Goal: Task Accomplishment & Management: Complete application form

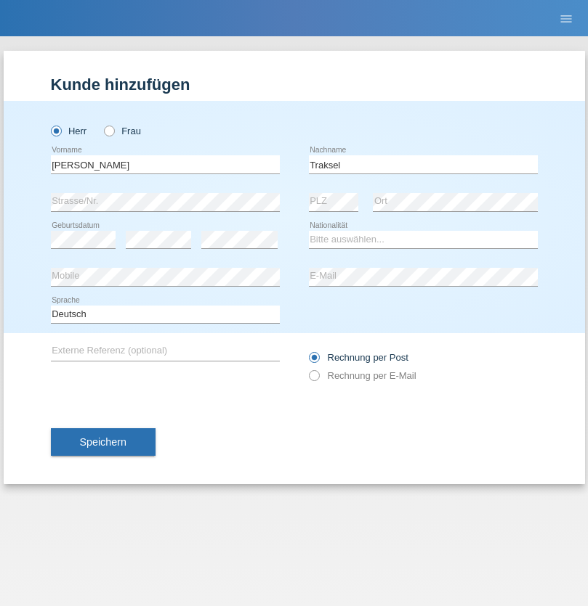
type input "Traksel"
select select "DE"
select select "C"
select select "01"
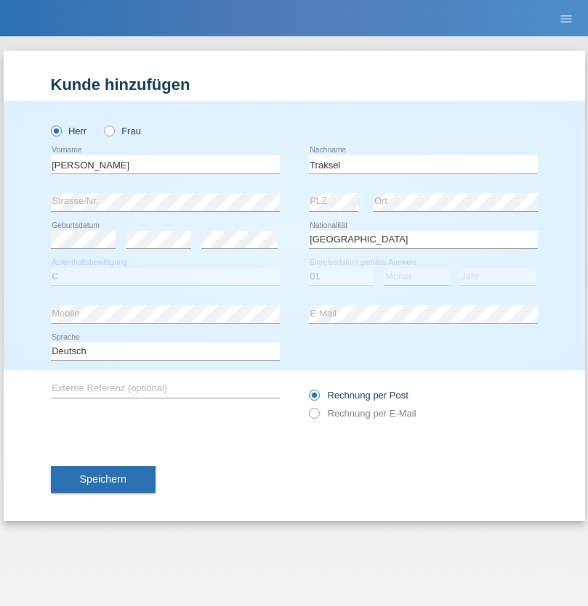
select select "07"
select select "2008"
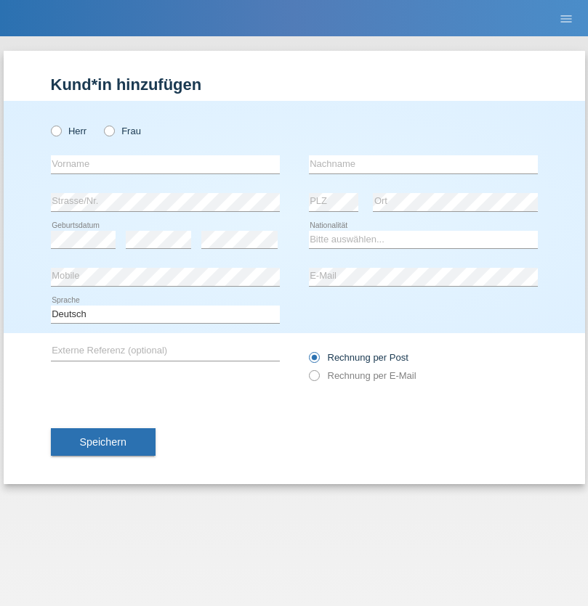
radio input "true"
click at [165, 164] on input "text" at bounding box center [165, 164] width 229 height 18
type input "Ürk"
click at [423, 164] on input "text" at bounding box center [423, 164] width 229 height 18
type input "Hülya"
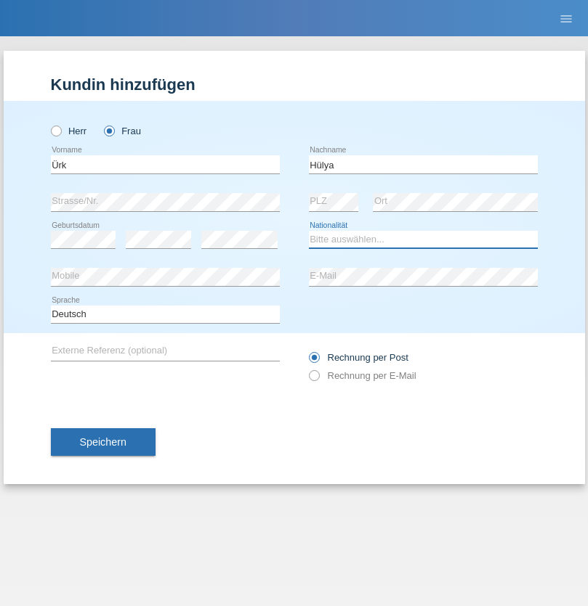
select select "TR"
select select "C"
select select "08"
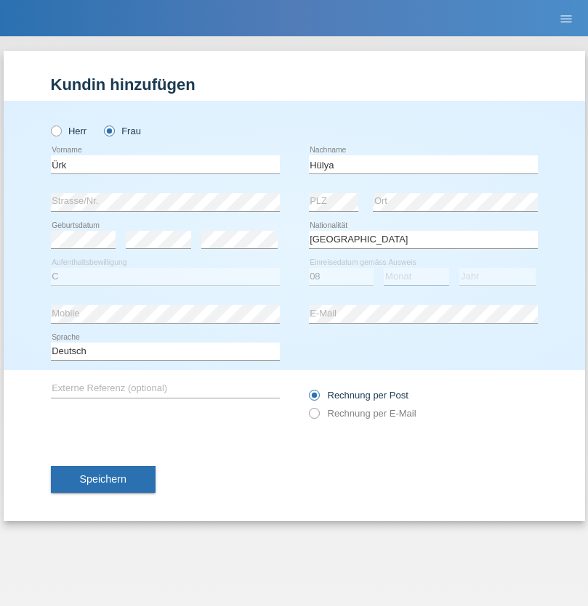
select select "08"
select select "1998"
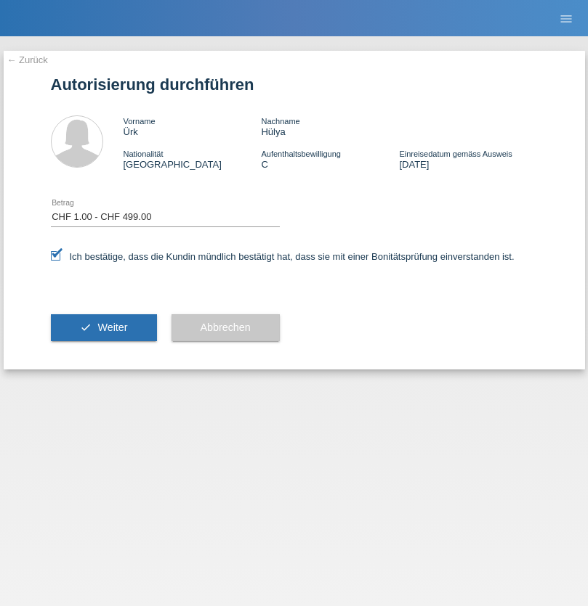
select select "1"
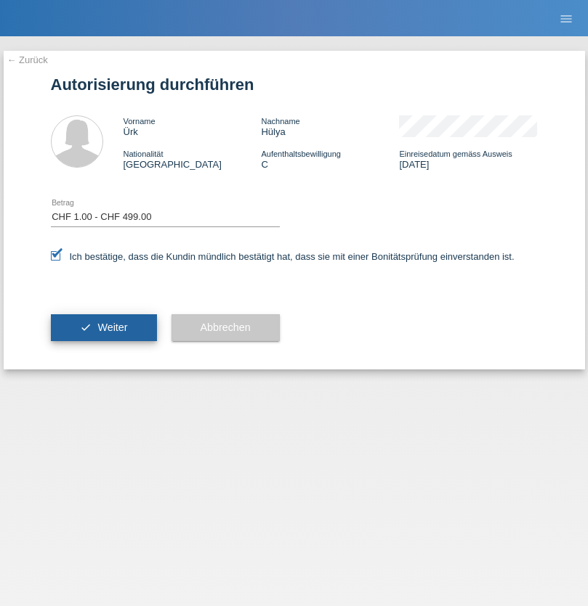
click at [103, 328] on span "Weiter" at bounding box center [112, 328] width 30 height 12
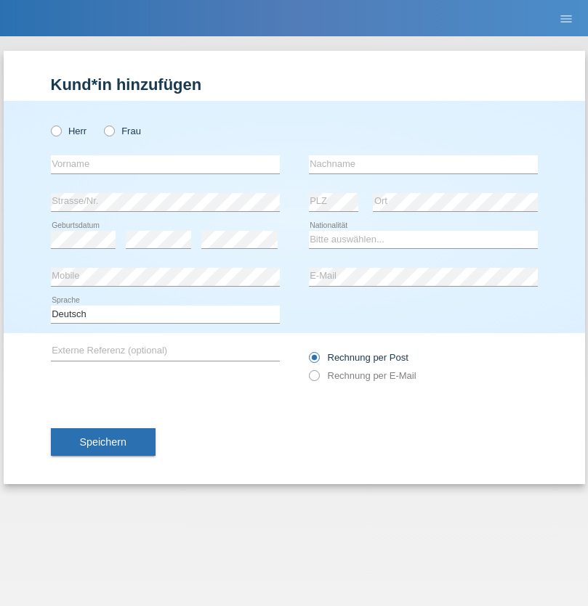
radio input "true"
click at [165, 164] on input "text" at bounding box center [165, 164] width 229 height 18
type input "Ürk"
click at [423, 164] on input "text" at bounding box center [423, 164] width 229 height 18
type input "Hülya"
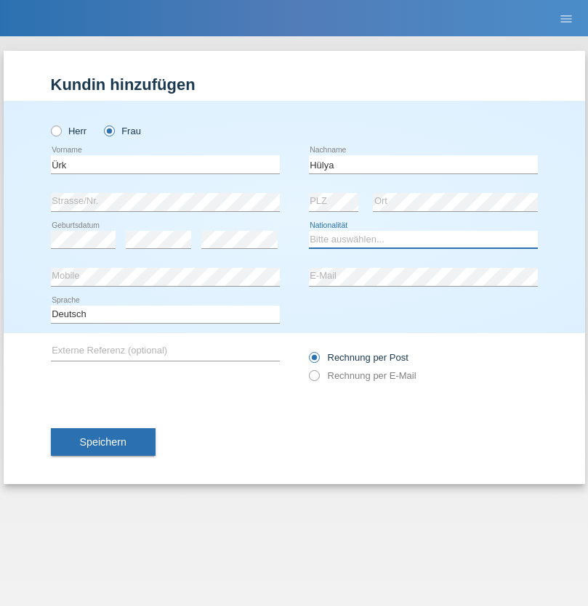
select select "TR"
select select "C"
select select "08"
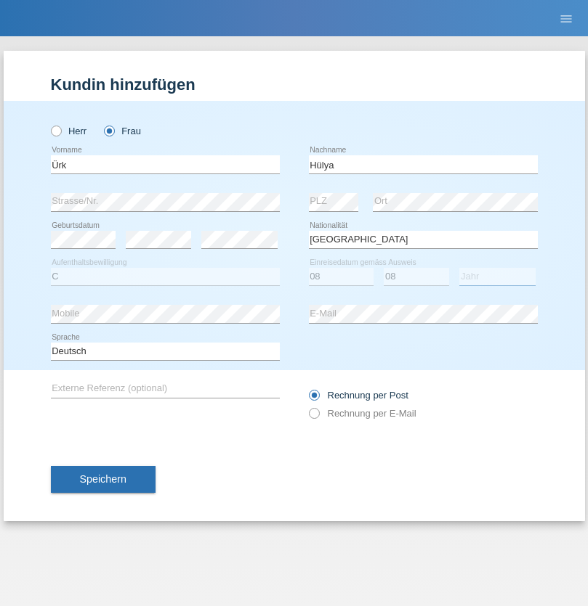
select select "2001"
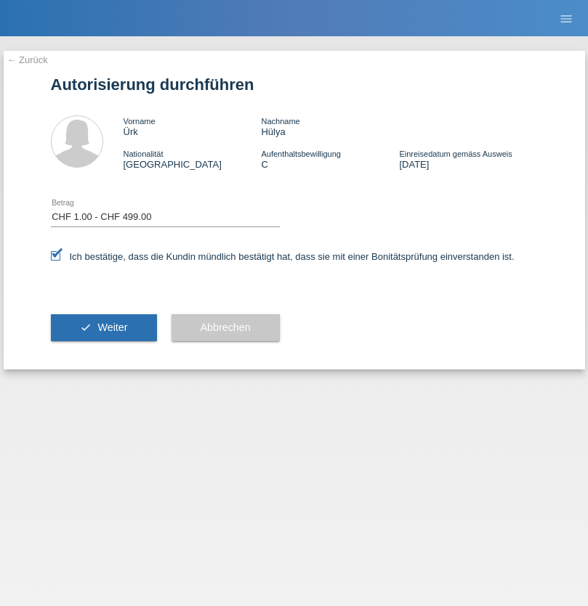
select select "1"
click at [103, 328] on span "Weiter" at bounding box center [112, 328] width 30 height 12
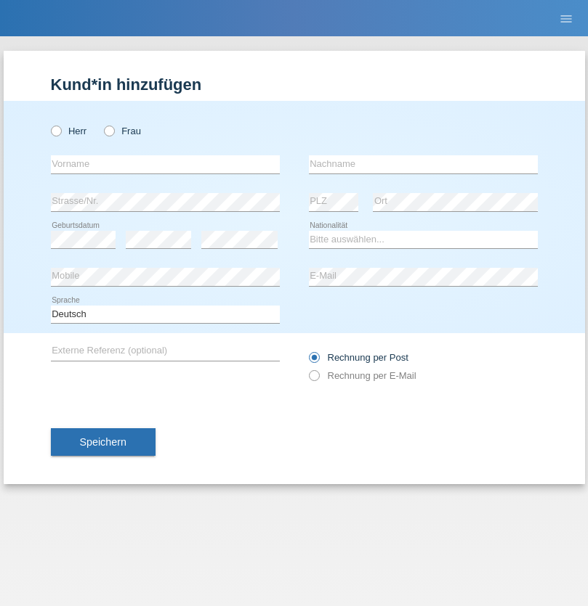
radio input "true"
click at [165, 164] on input "text" at bounding box center [165, 164] width 229 height 18
type input "Vedrana"
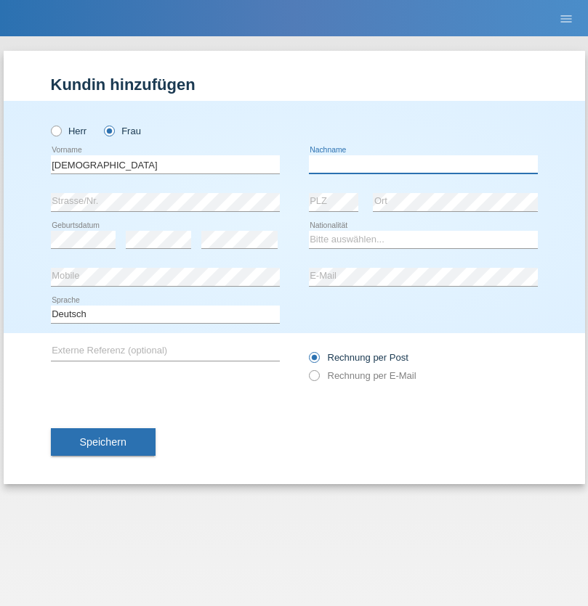
click at [423, 164] on input "text" at bounding box center [423, 164] width 229 height 18
type input "Cimbaljević"
select select "HR"
select select "C"
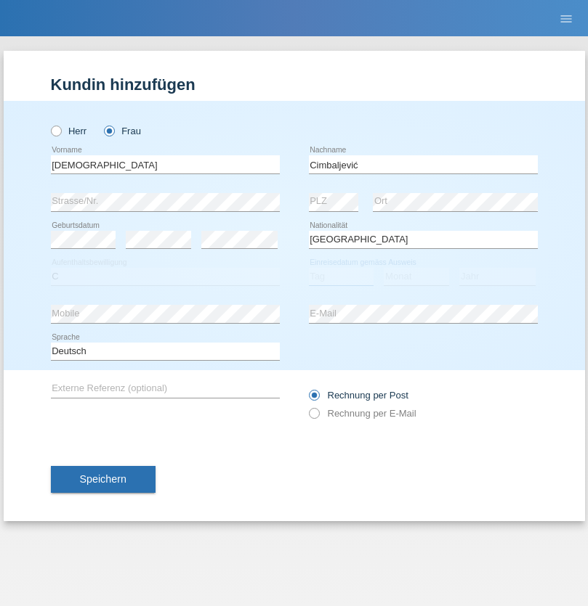
select select "12"
select select "08"
select select "2021"
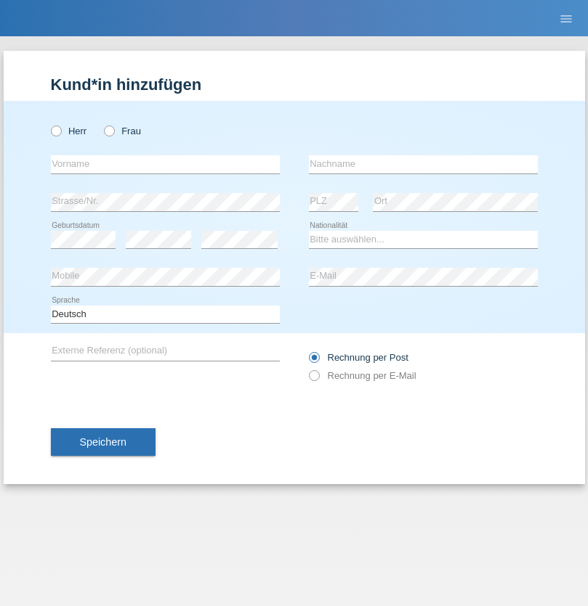
radio input "true"
click at [165, 164] on input "text" at bounding box center [165, 164] width 229 height 18
type input "Batsche"
click at [423, 164] on input "text" at bounding box center [423, 164] width 229 height 18
type input "Arifoska"
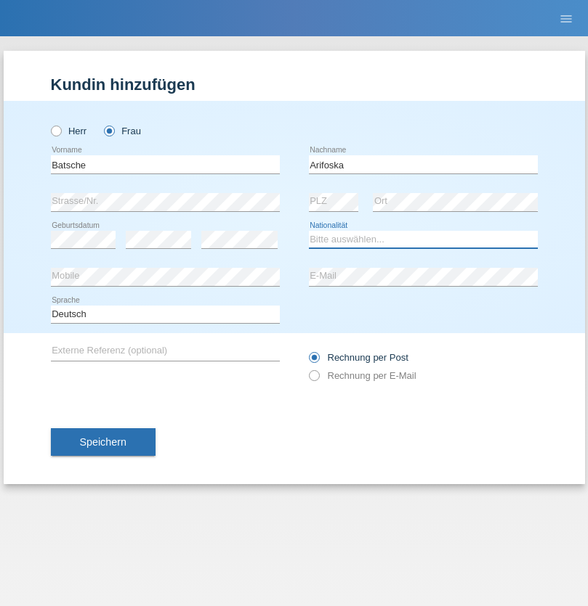
select select "CH"
radio input "true"
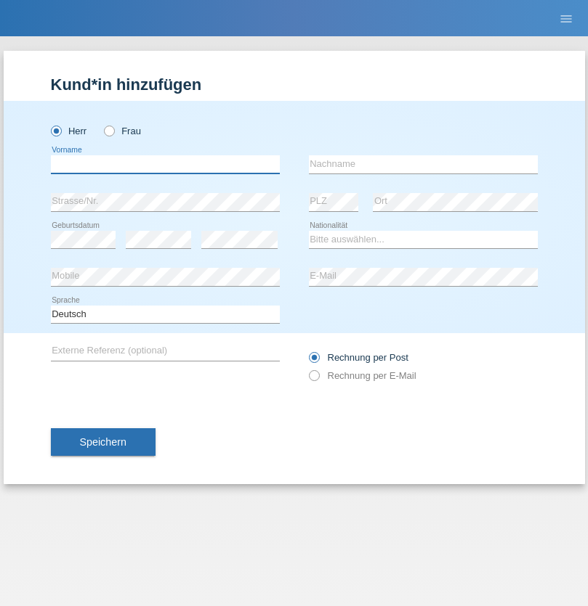
click at [165, 164] on input "text" at bounding box center [165, 164] width 229 height 18
type input "Emre"
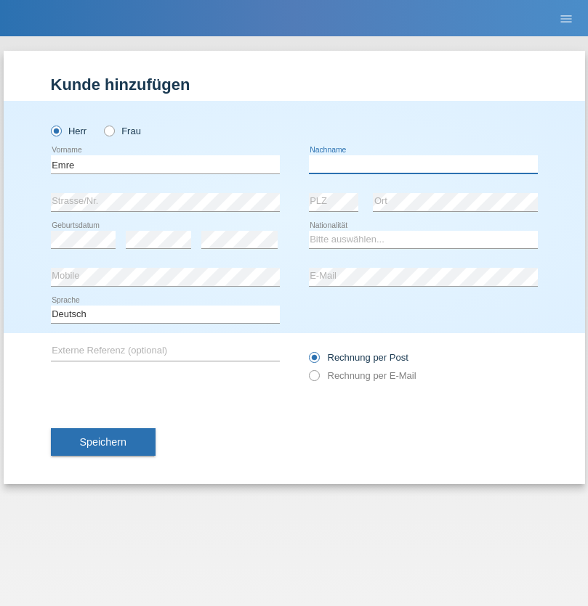
click at [423, 164] on input "text" at bounding box center [423, 164] width 229 height 18
type input "Uzun"
select select "CH"
